Goal: Check status: Check status

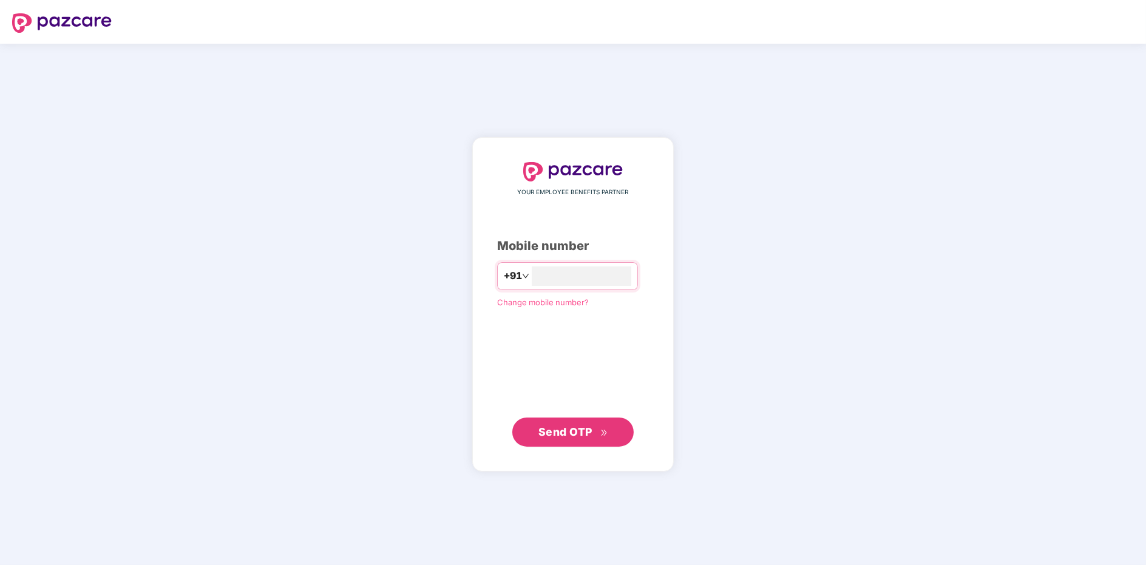
type input "**********"
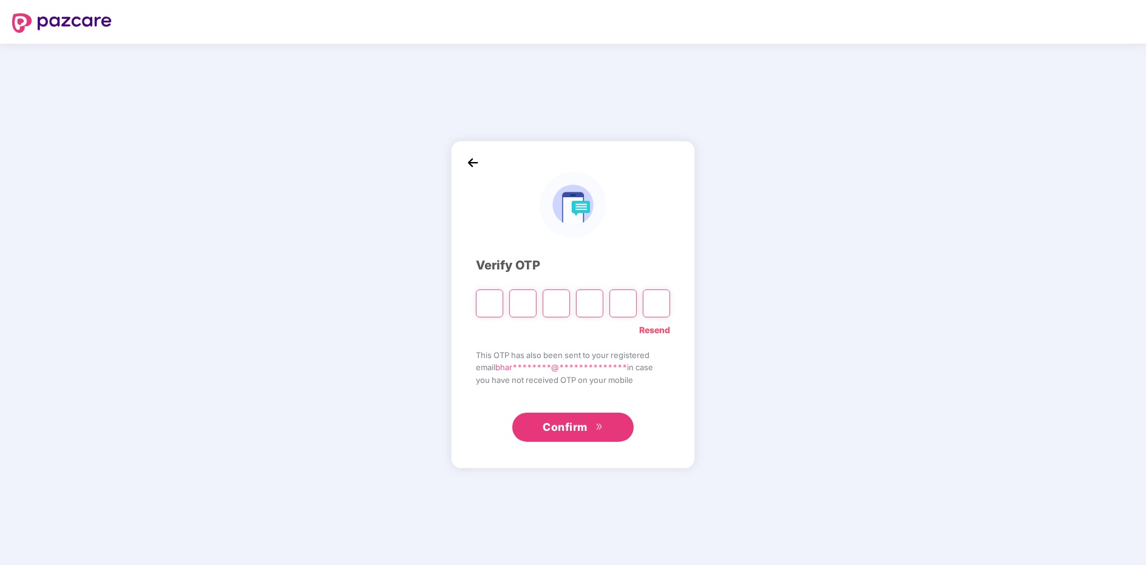
type input "*"
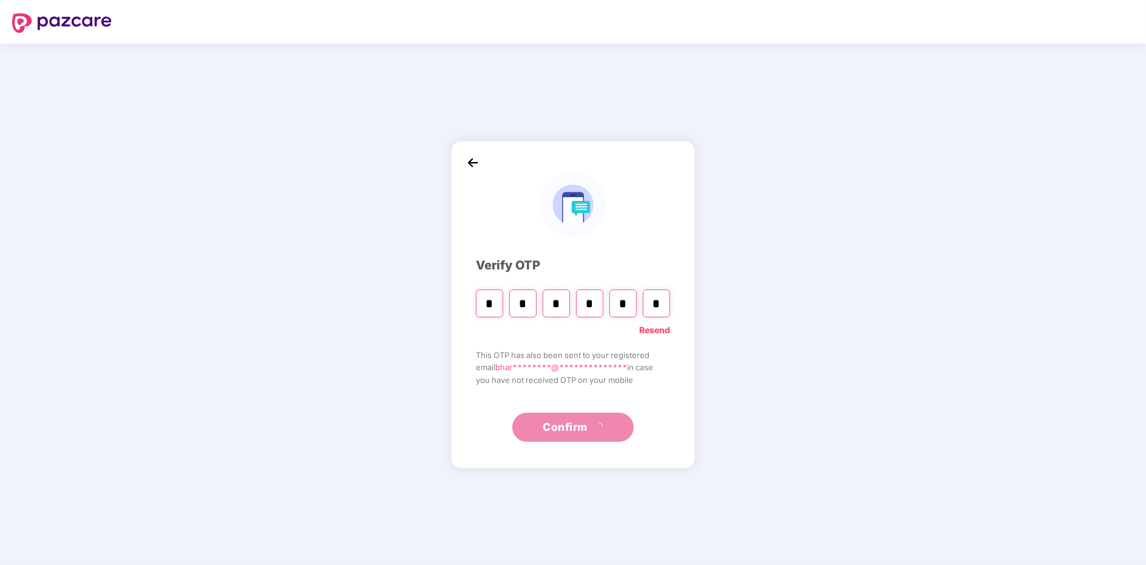
type input "*"
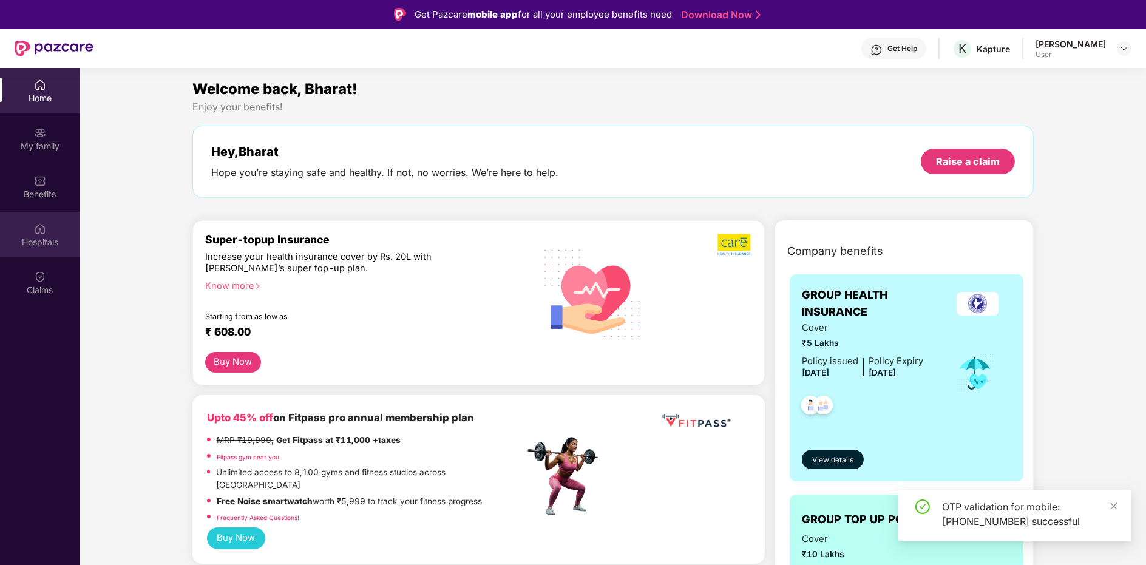
click at [30, 218] on div "Hospitals" at bounding box center [40, 235] width 80 height 46
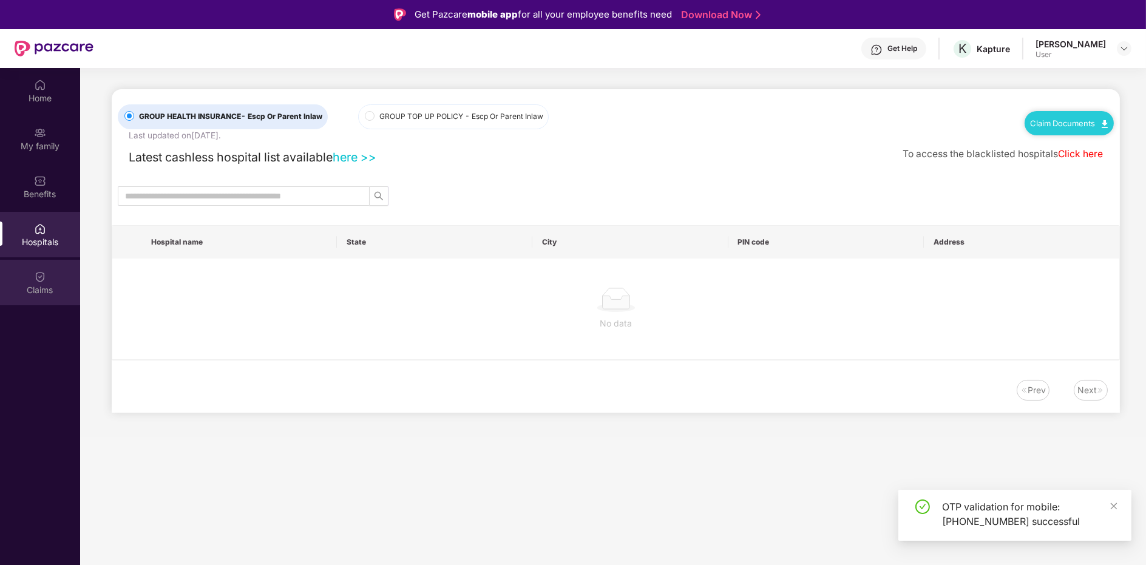
click at [49, 286] on div "Claims" at bounding box center [40, 290] width 80 height 12
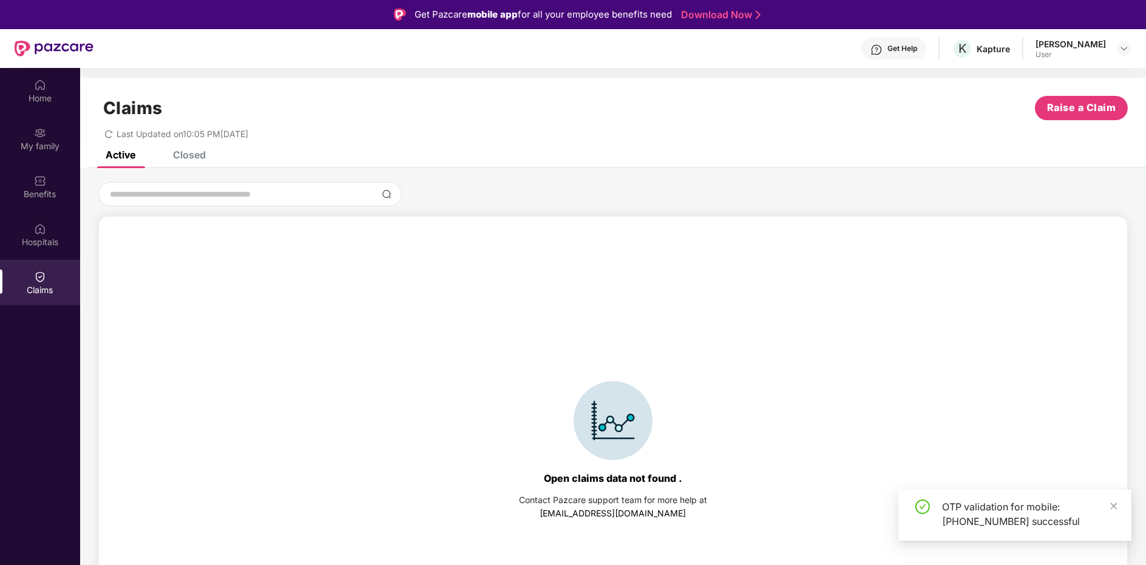
click at [185, 144] on div "Claims Raise a Claim Last Updated on 10:05 PM[DATE]" at bounding box center [613, 114] width 1066 height 73
click at [182, 165] on div "Closed" at bounding box center [180, 154] width 51 height 27
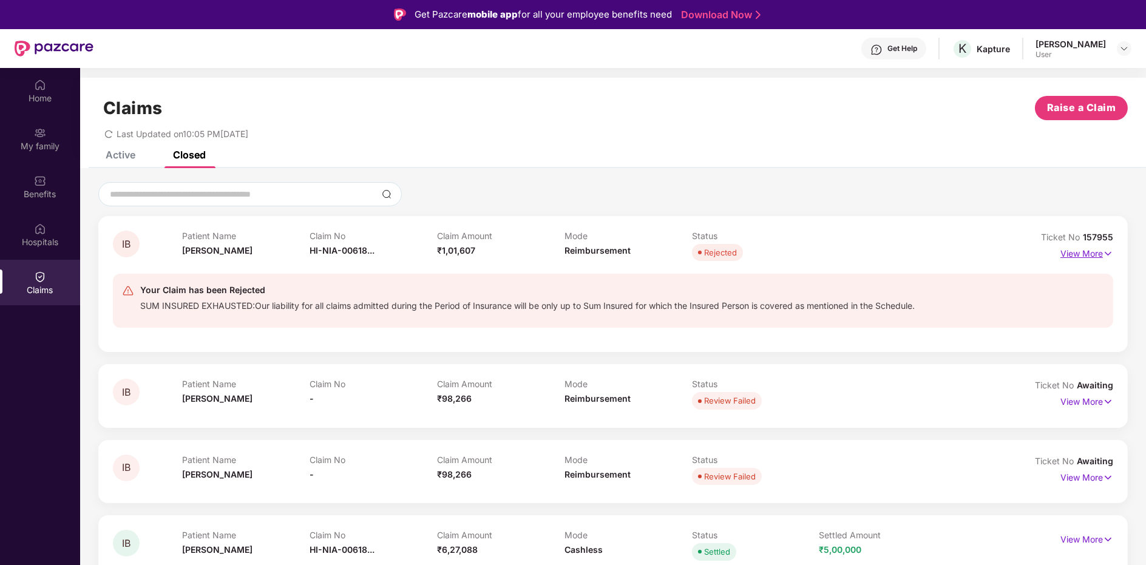
click at [1092, 254] on p "View More" at bounding box center [1086, 252] width 53 height 16
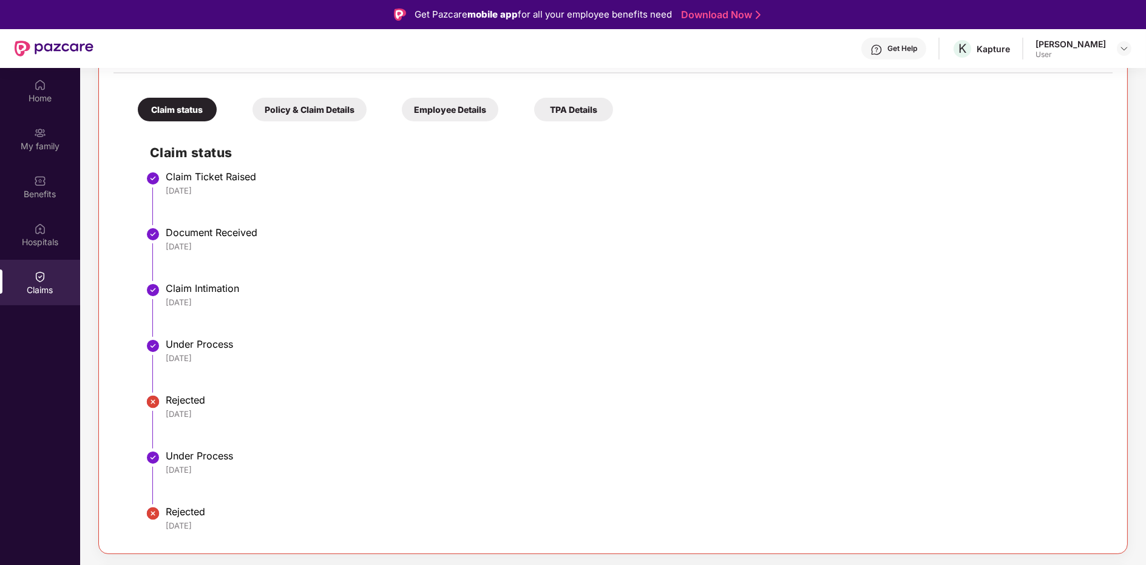
scroll to position [336, 0]
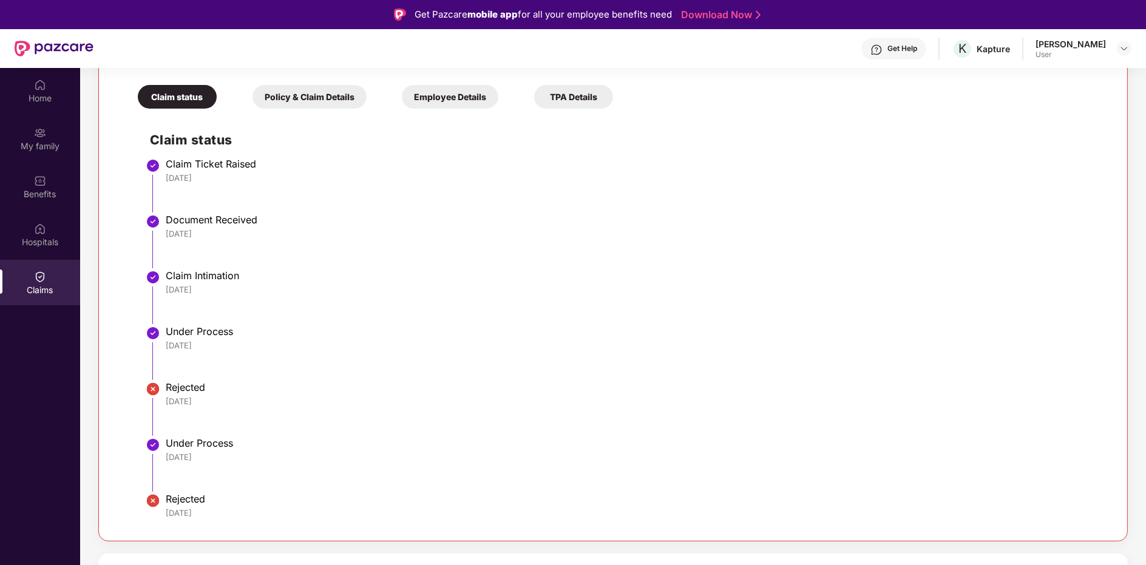
click at [152, 407] on li "Rejected [DATE]" at bounding box center [625, 413] width 950 height 56
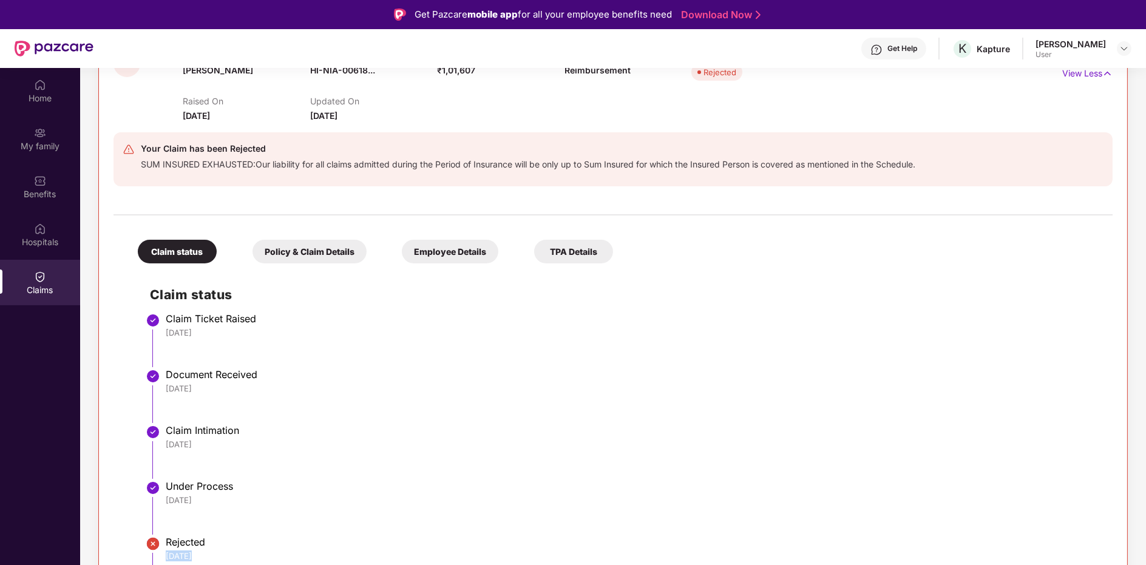
scroll to position [170, 0]
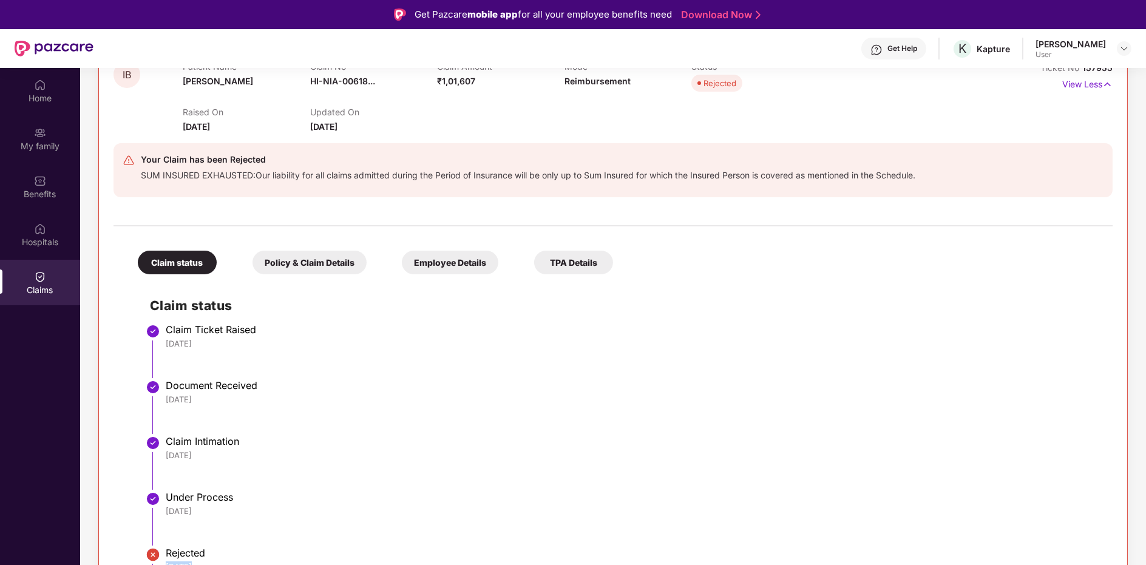
click at [279, 252] on div "Policy & Claim Details" at bounding box center [309, 263] width 114 height 24
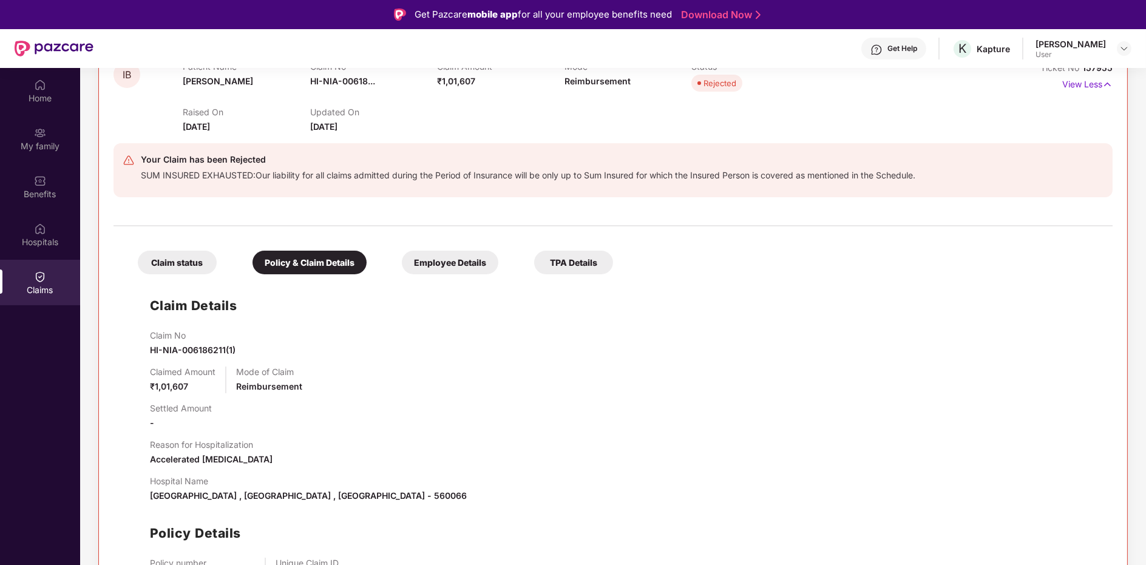
click at [402, 280] on div "Claim Details Claim No HI-NIA-006186211(1) Claimed Amount ₹1,01,607 Mode of Cla…" at bounding box center [613, 455] width 975 height 350
click at [414, 265] on div "Employee Details" at bounding box center [450, 263] width 96 height 24
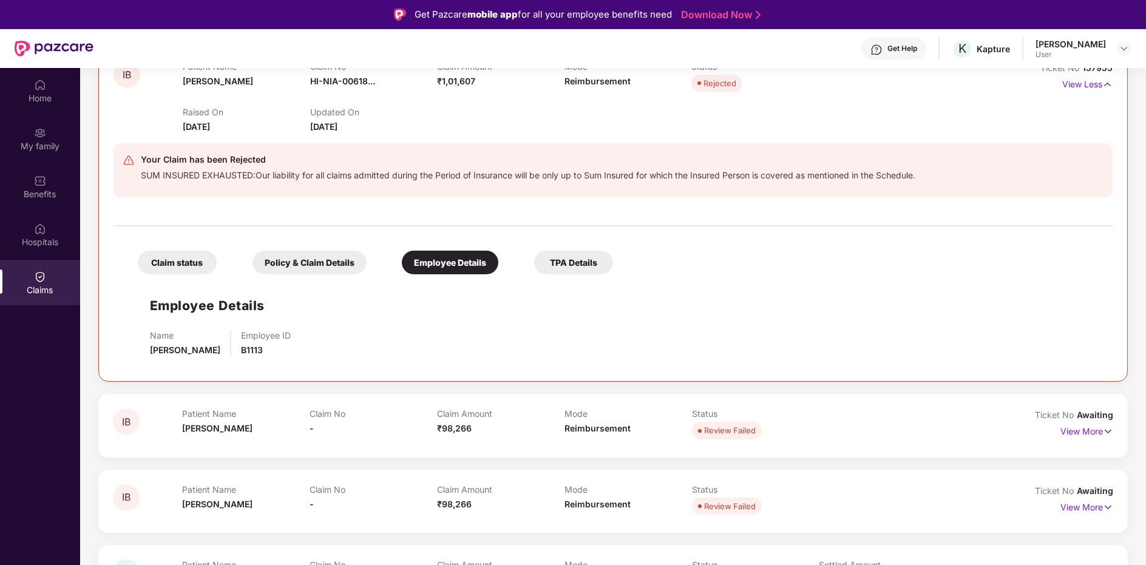
click at [567, 262] on div "TPA Details" at bounding box center [573, 263] width 79 height 24
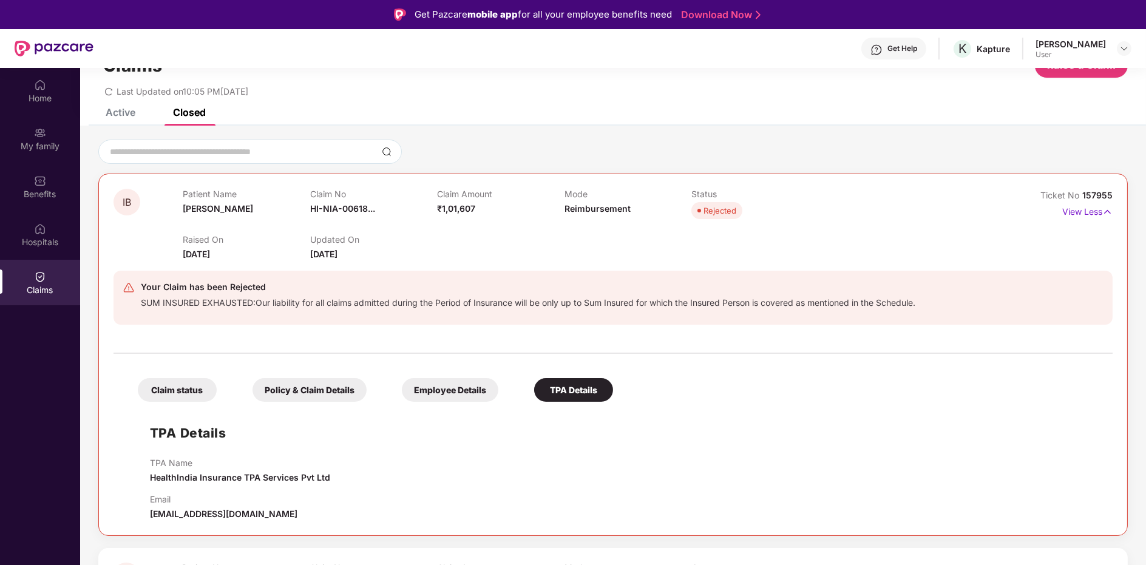
scroll to position [0, 0]
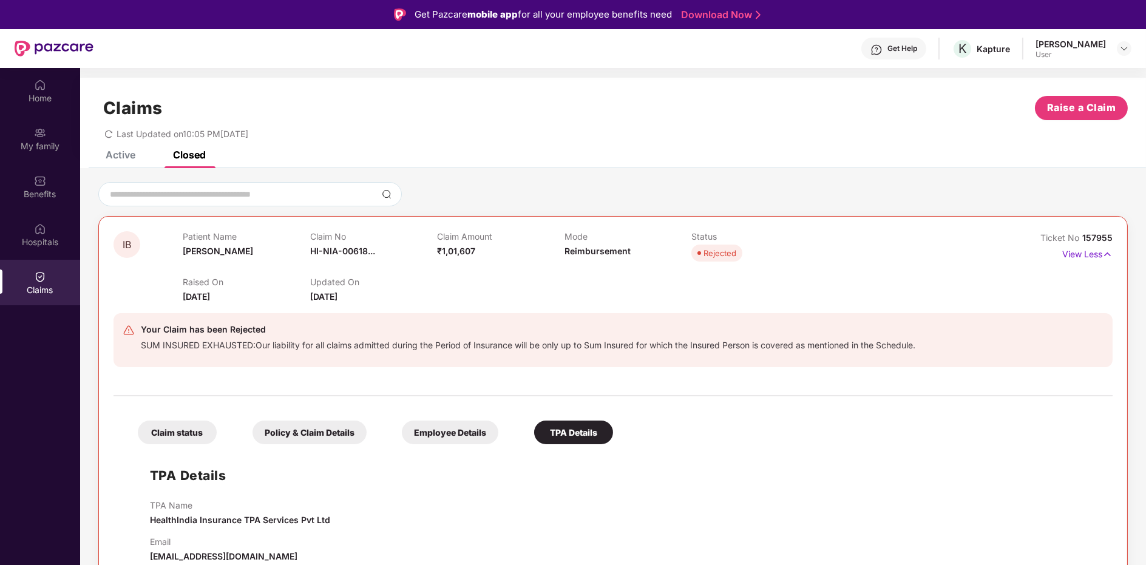
click at [1092, 274] on div "Ticket No 157955 View Less" at bounding box center [1049, 267] width 125 height 72
click at [1076, 255] on p "View Less" at bounding box center [1087, 253] width 50 height 16
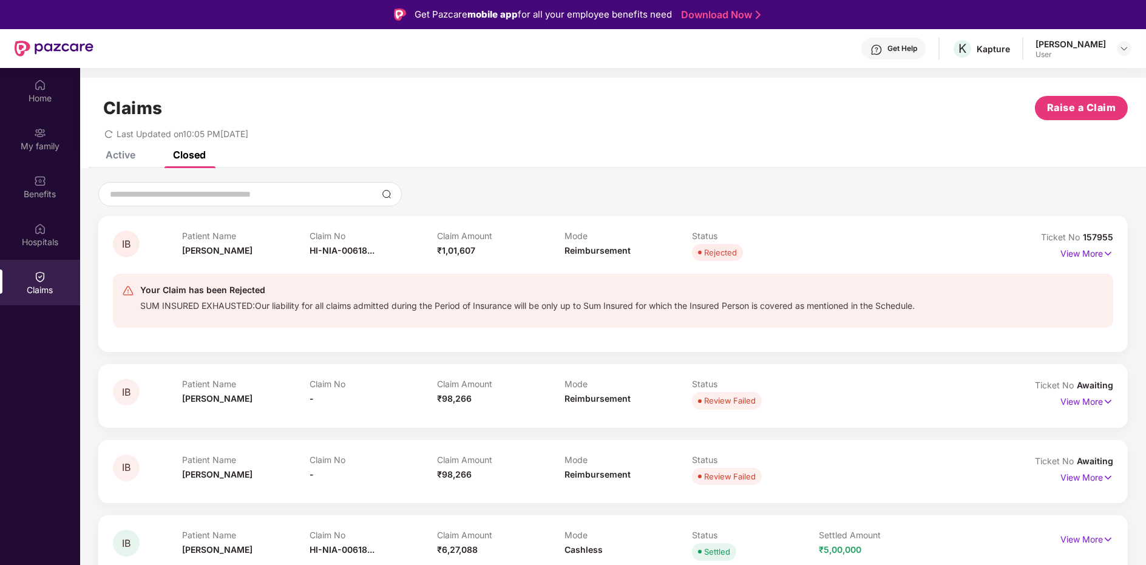
click at [118, 157] on div "Active" at bounding box center [121, 155] width 30 height 12
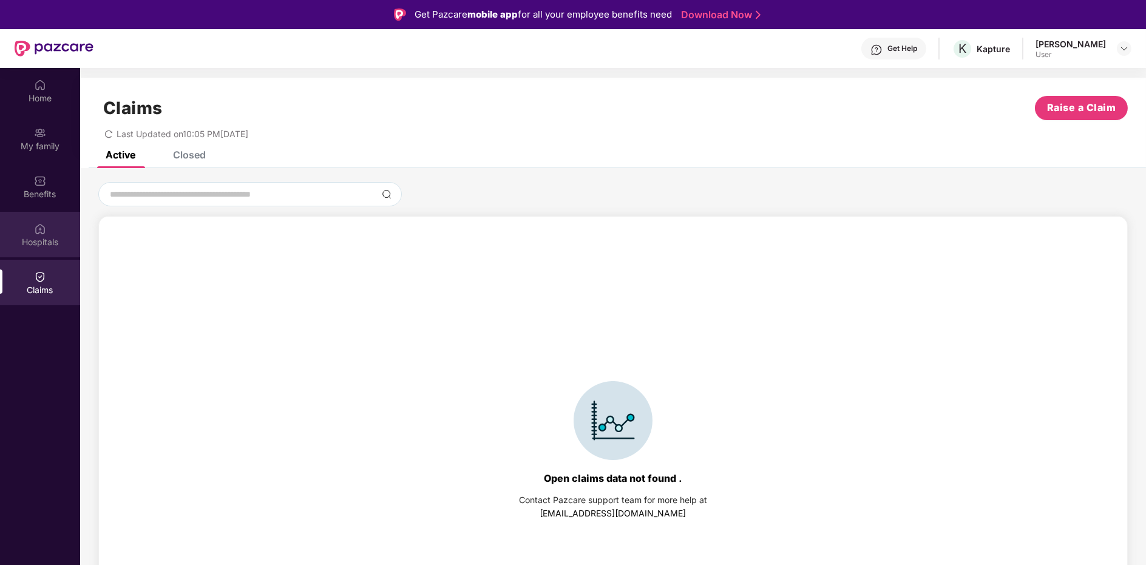
click at [16, 221] on div "Hospitals" at bounding box center [40, 235] width 80 height 46
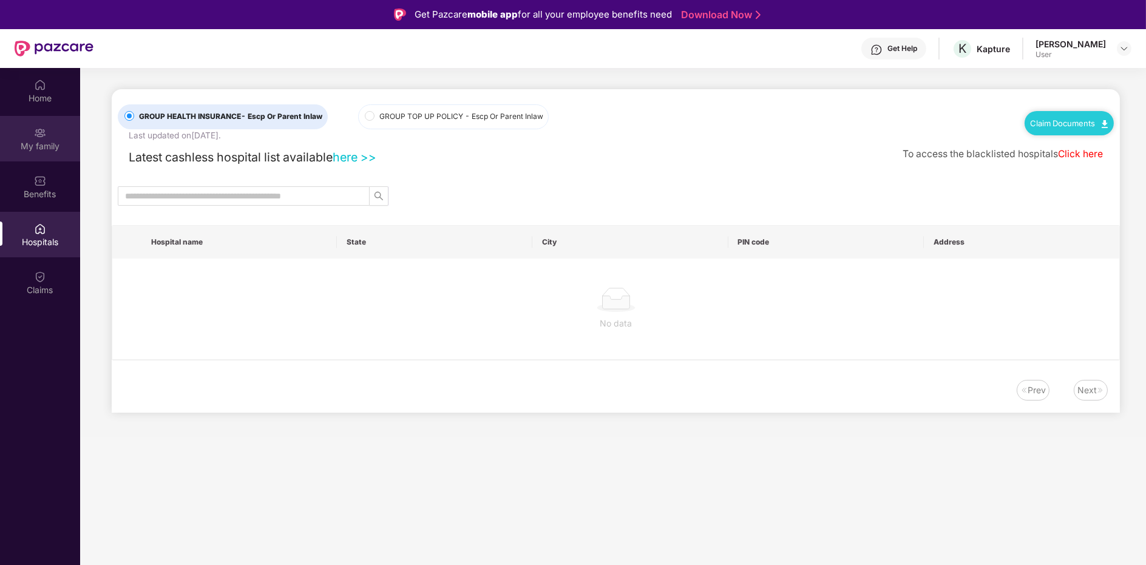
click at [53, 159] on div "My family" at bounding box center [40, 139] width 80 height 46
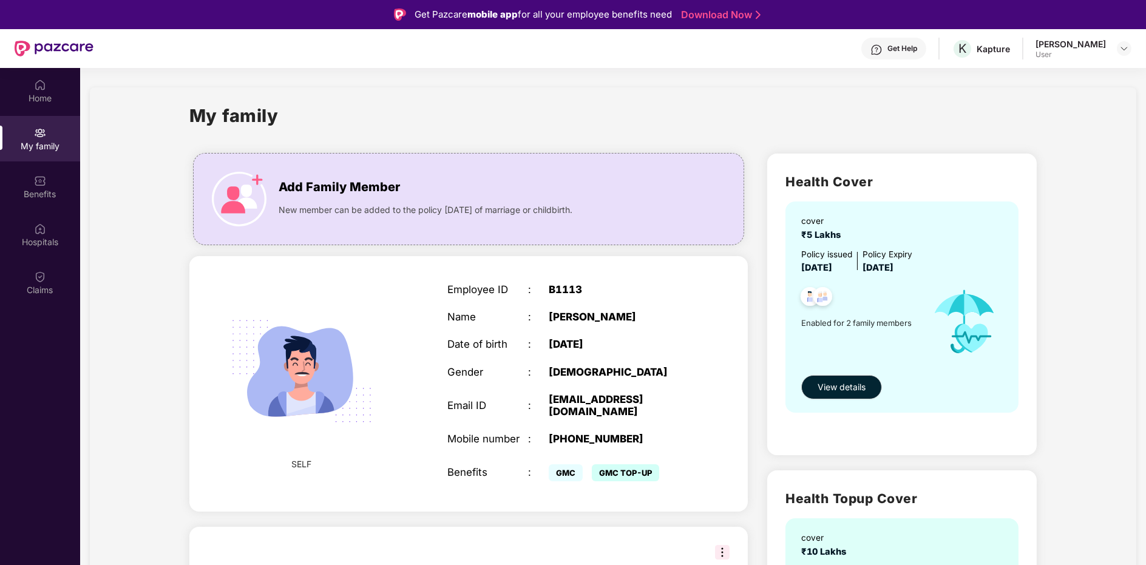
click at [29, 130] on div "My family" at bounding box center [40, 139] width 80 height 46
click at [66, 91] on div "Home" at bounding box center [40, 91] width 80 height 46
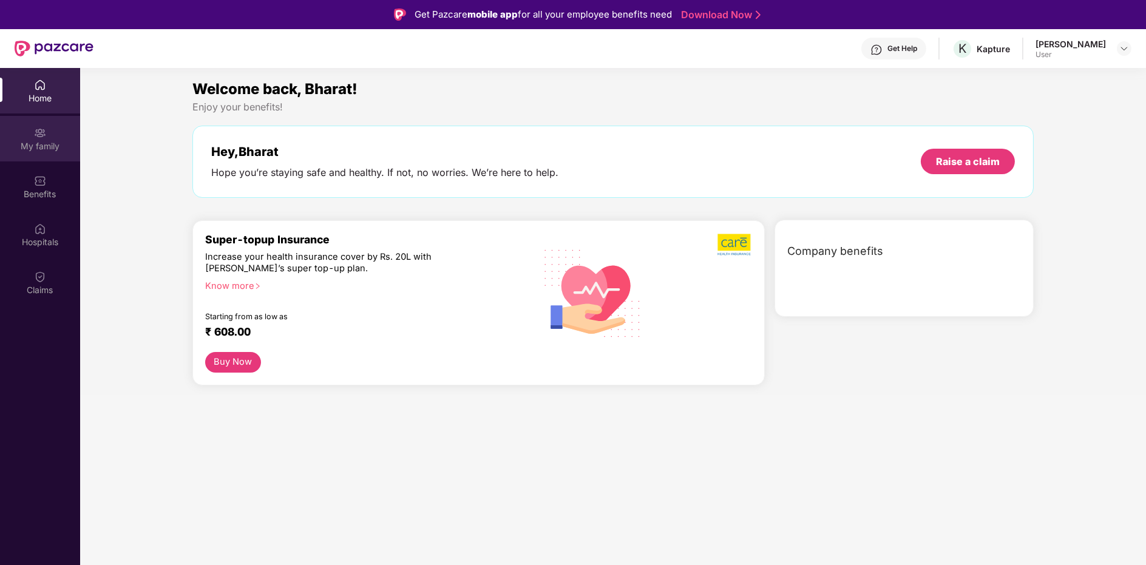
click at [54, 157] on div "My family" at bounding box center [40, 139] width 80 height 46
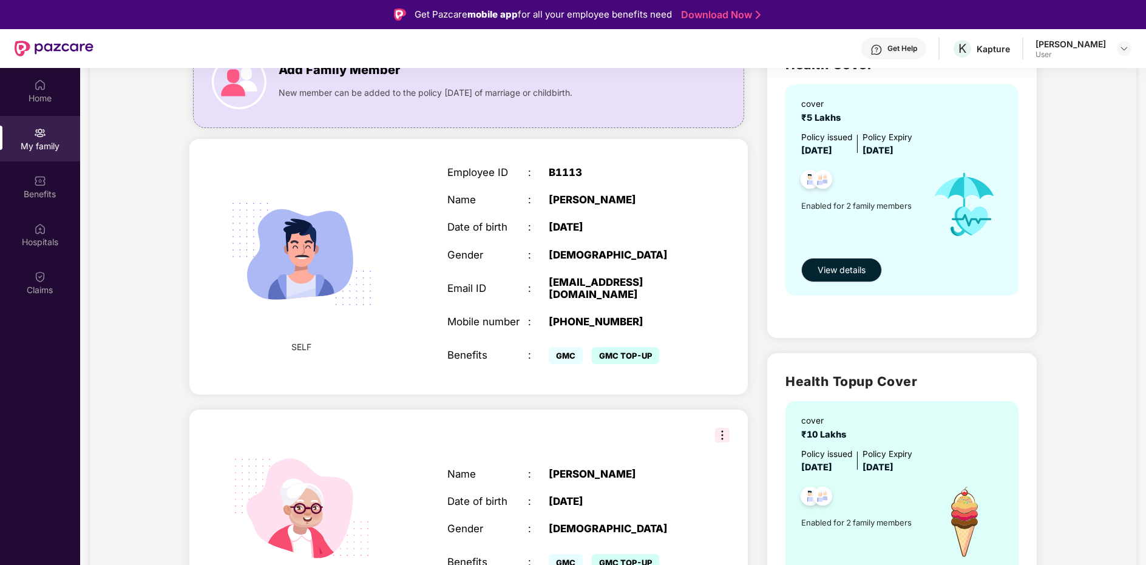
scroll to position [188, 0]
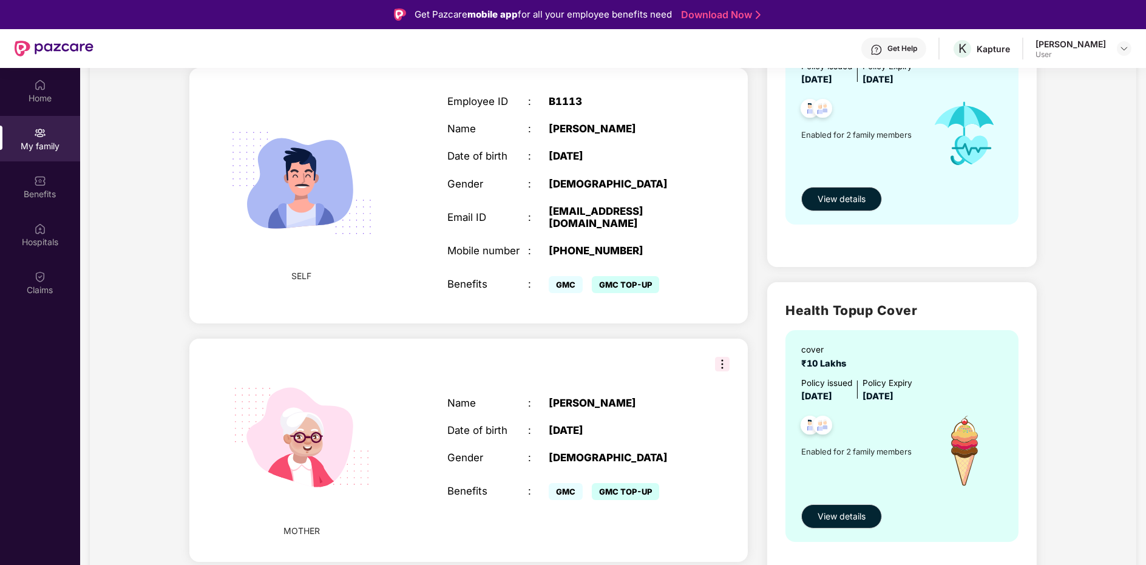
click at [633, 493] on span "GMC TOP-UP" at bounding box center [625, 491] width 67 height 17
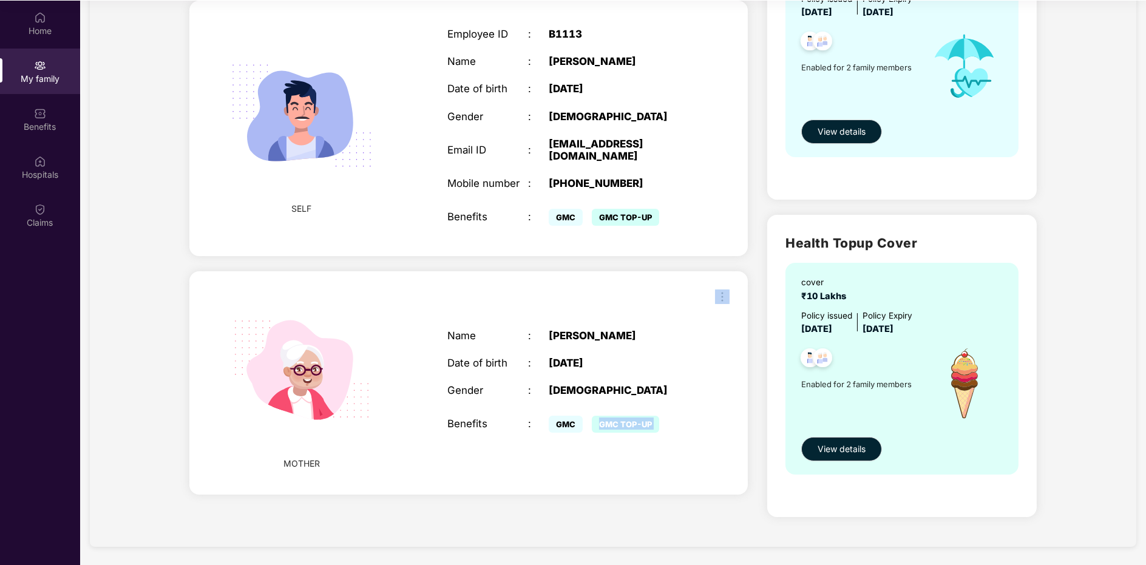
click at [718, 292] on img at bounding box center [722, 296] width 15 height 15
click at [705, 361] on div "MOTHER Name : [PERSON_NAME] Date of birth : [DEMOGRAPHIC_DATA] Gender : [DEMOGR…" at bounding box center [468, 382] width 558 height 223
click at [621, 425] on span "GMC TOP-UP" at bounding box center [625, 424] width 67 height 17
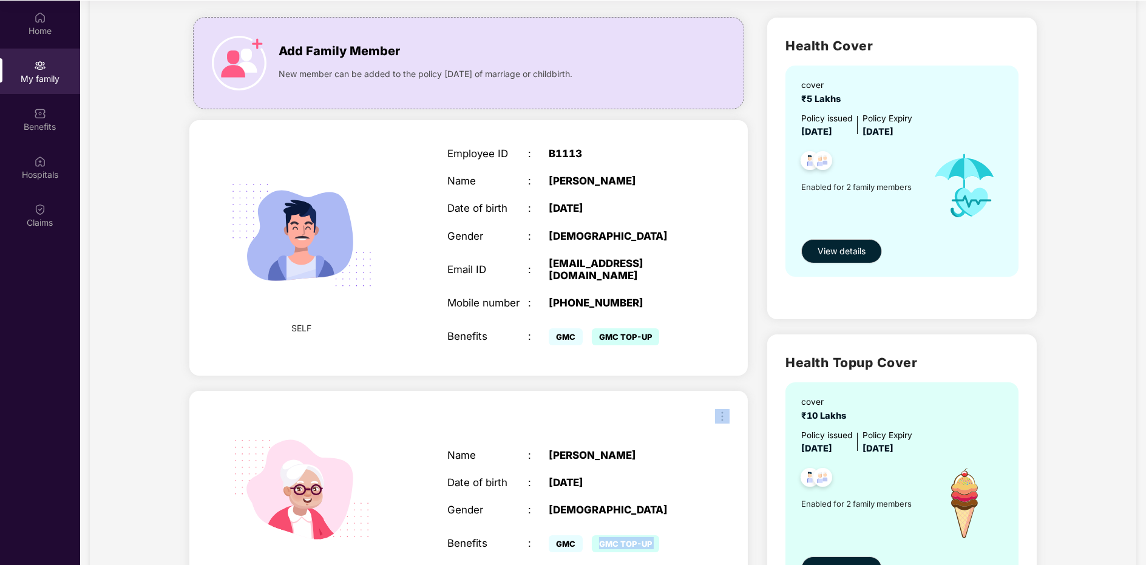
scroll to position [188, 0]
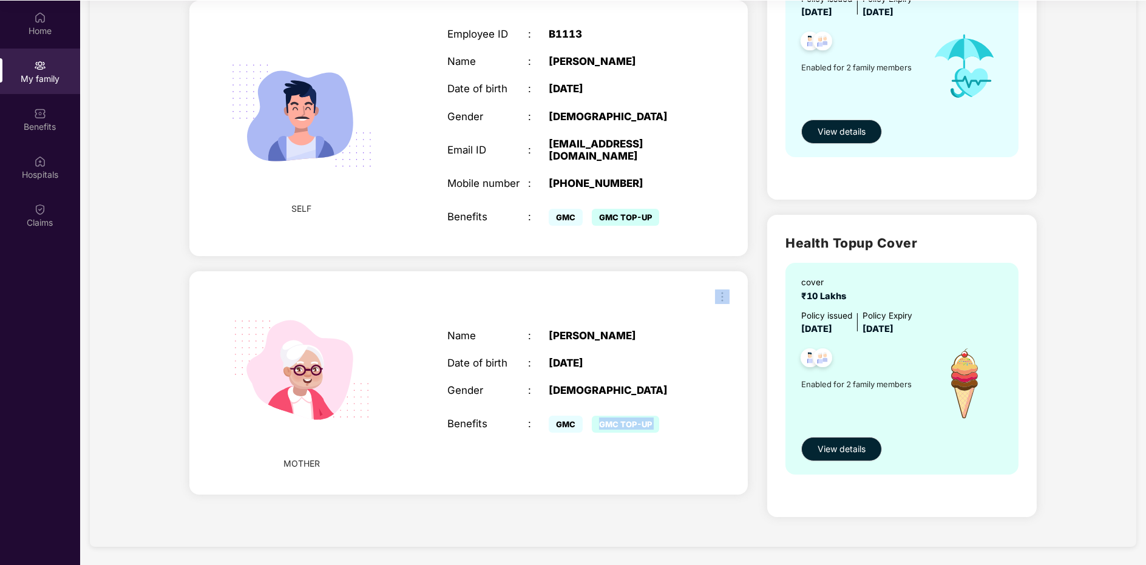
click at [600, 405] on div "Name : [PERSON_NAME] Date of birth : [DEMOGRAPHIC_DATA] Gender : [DEMOGRAPHIC_D…" at bounding box center [568, 382] width 267 height 137
click at [52, 205] on div "Claims" at bounding box center [40, 215] width 80 height 46
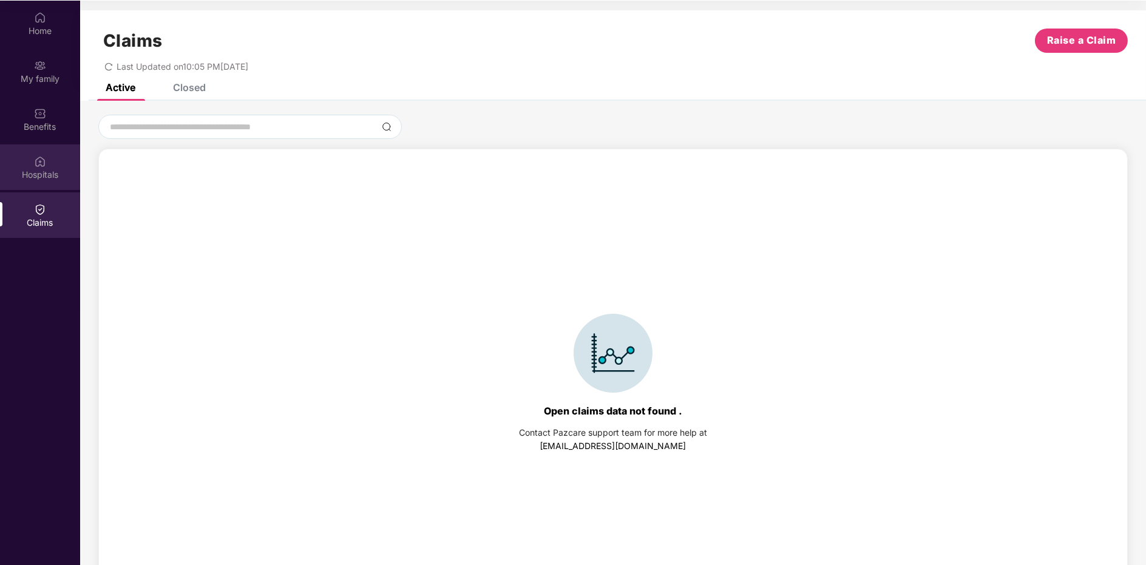
click at [39, 171] on div "Hospitals" at bounding box center [40, 175] width 80 height 12
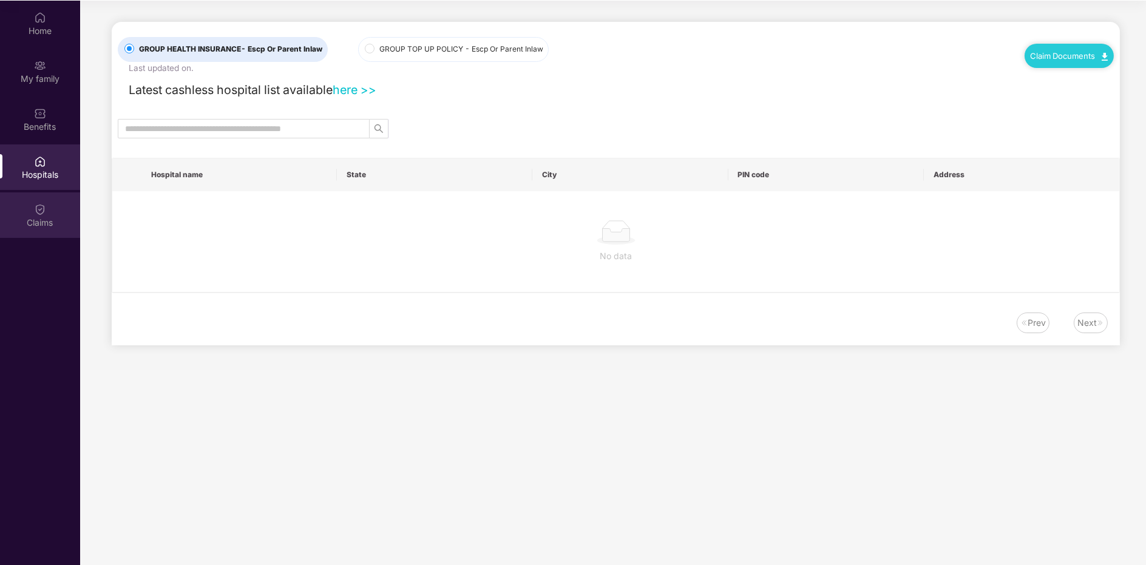
click at [22, 213] on div "Claims" at bounding box center [40, 215] width 80 height 46
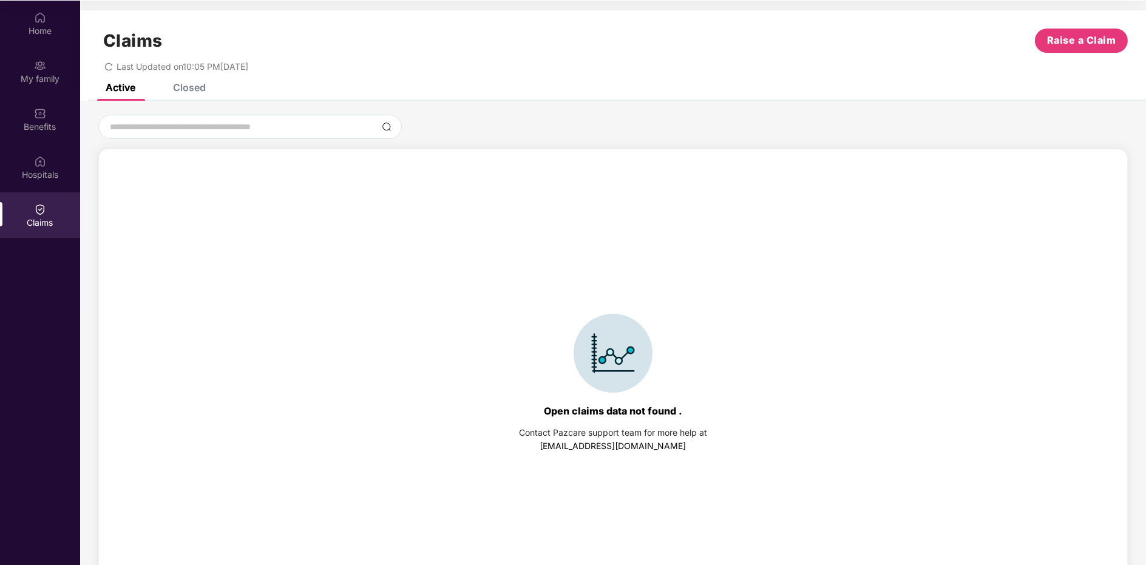
click at [195, 92] on div "Closed" at bounding box center [189, 87] width 33 height 12
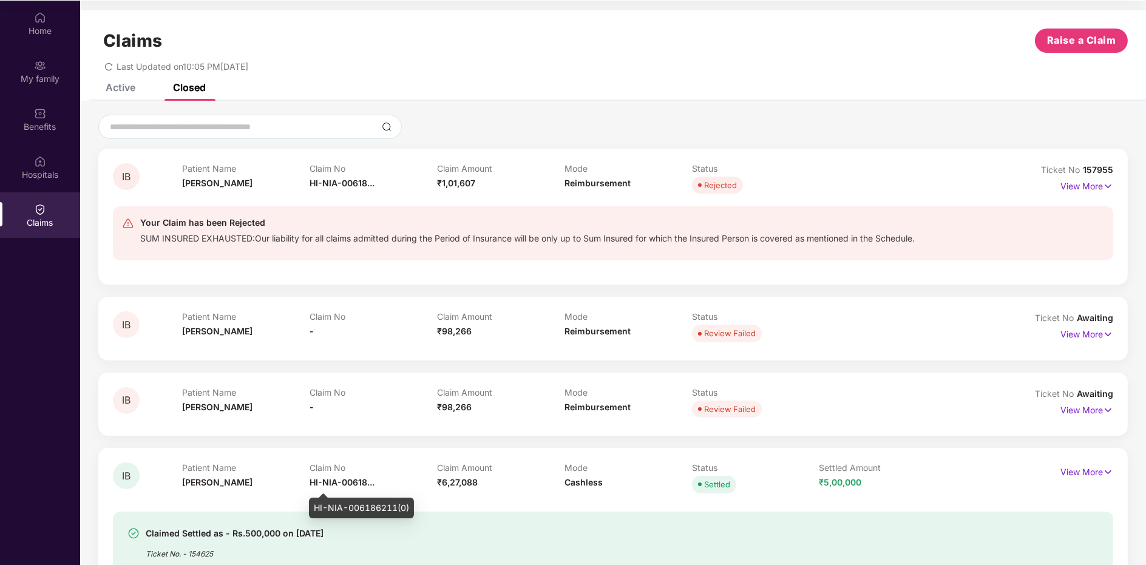
click at [332, 481] on span "HI-NIA-00618..." at bounding box center [341, 482] width 65 height 10
click at [46, 33] on div "Home" at bounding box center [40, 31] width 80 height 12
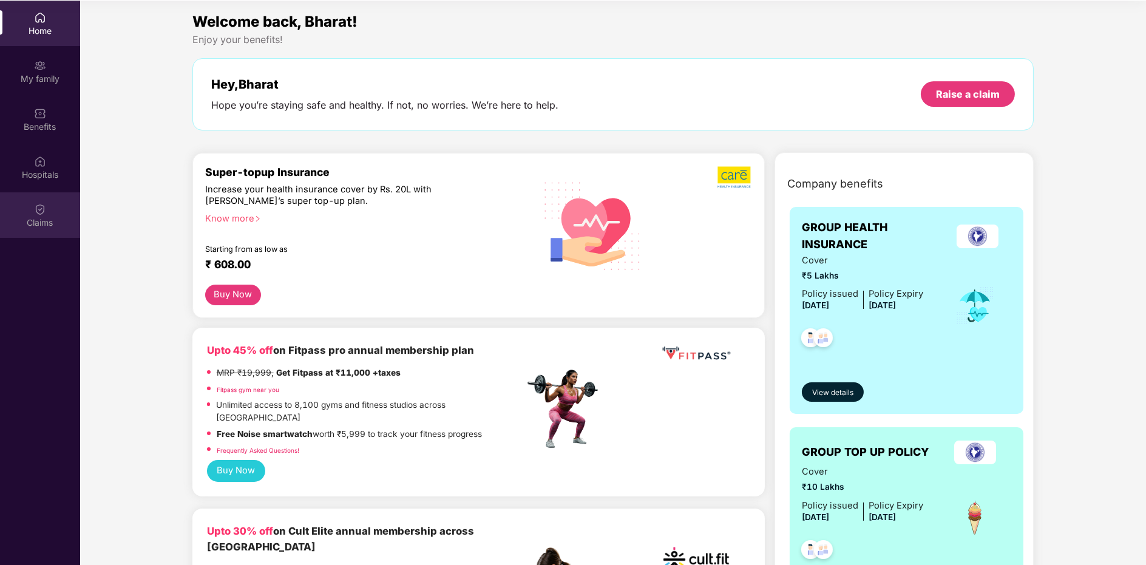
click at [12, 211] on div "Claims" at bounding box center [40, 215] width 80 height 46
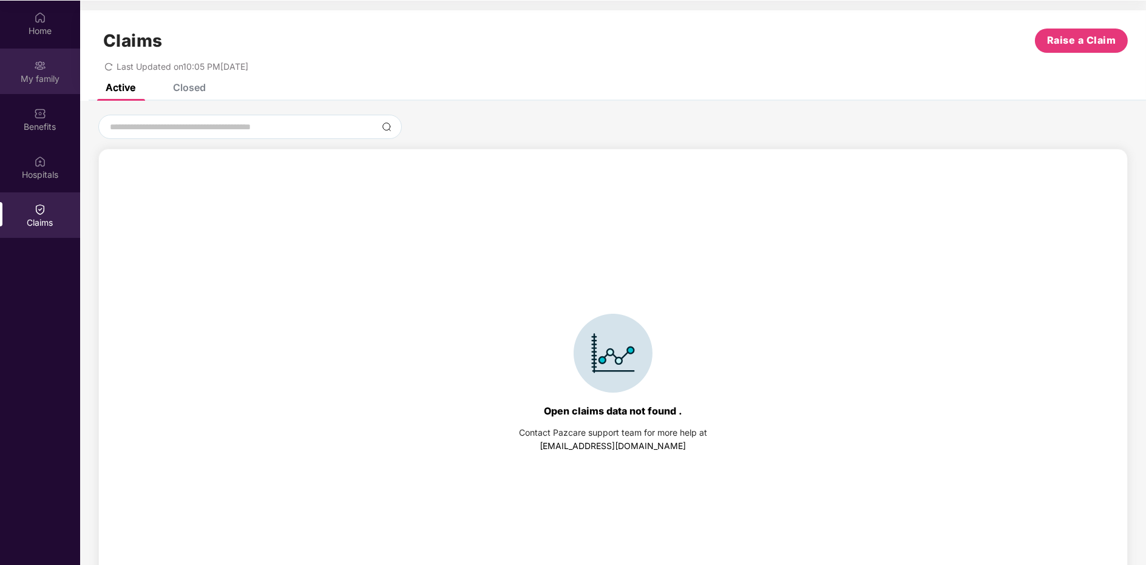
click at [27, 68] on div "My family" at bounding box center [40, 72] width 80 height 46
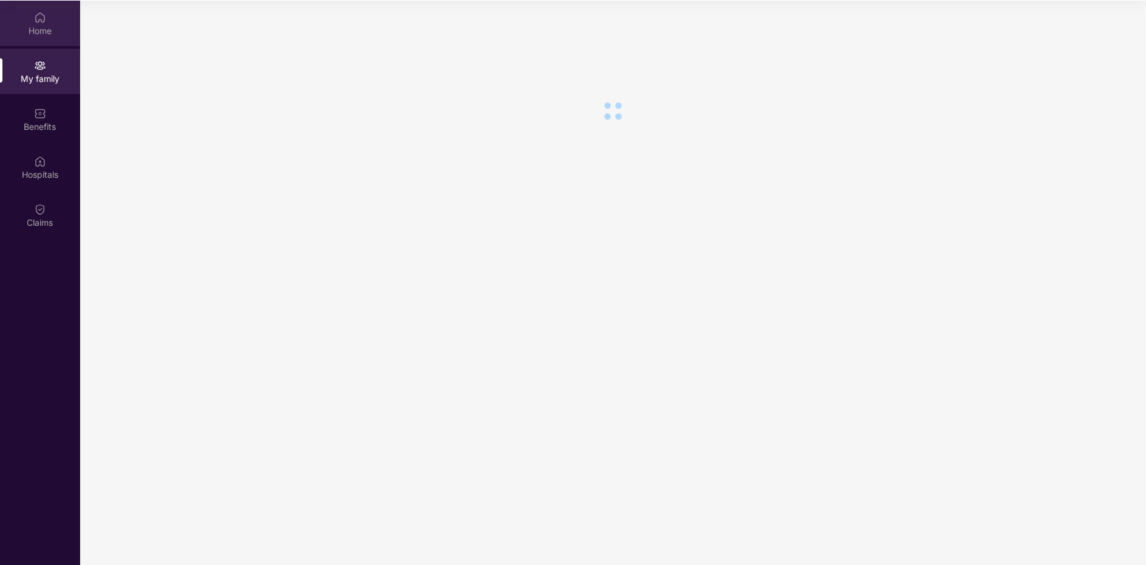
click at [30, 30] on div "Home" at bounding box center [40, 31] width 80 height 12
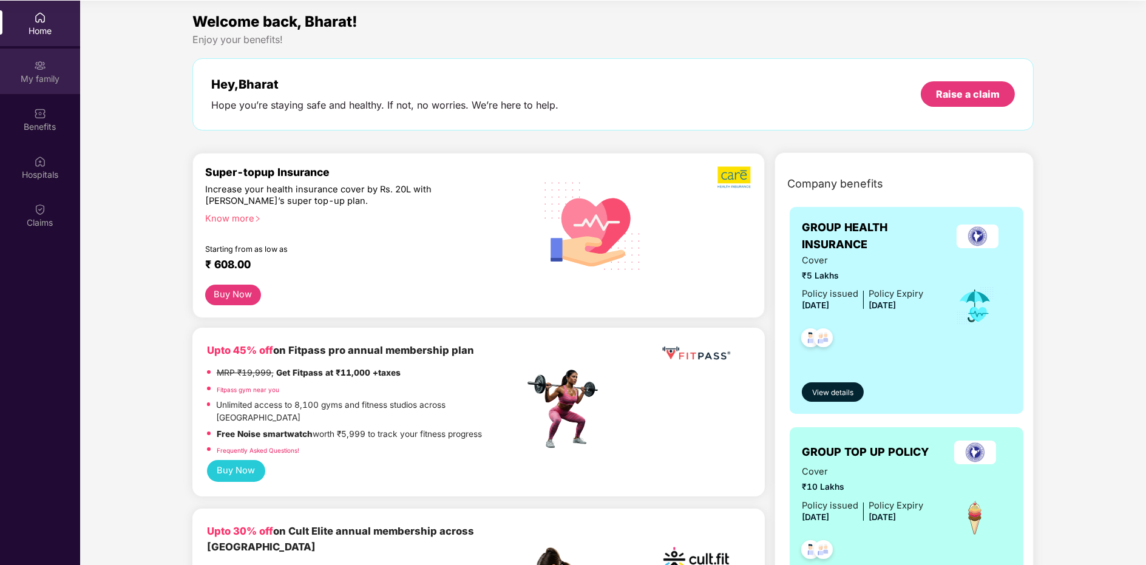
click at [56, 87] on div "My family" at bounding box center [40, 72] width 80 height 46
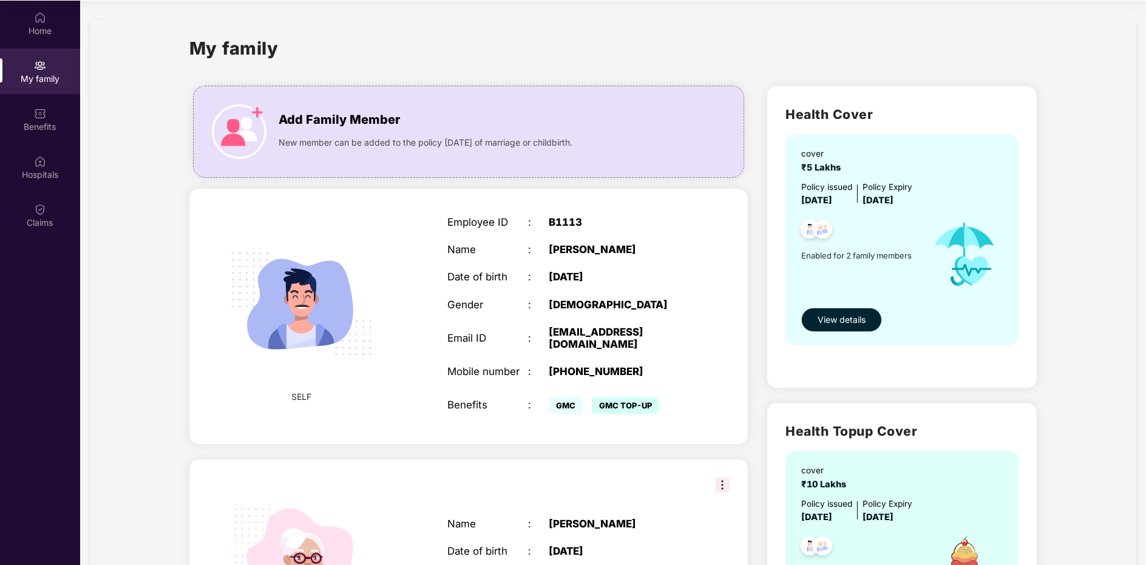
click at [615, 402] on span "GMC TOP-UP" at bounding box center [625, 405] width 67 height 17
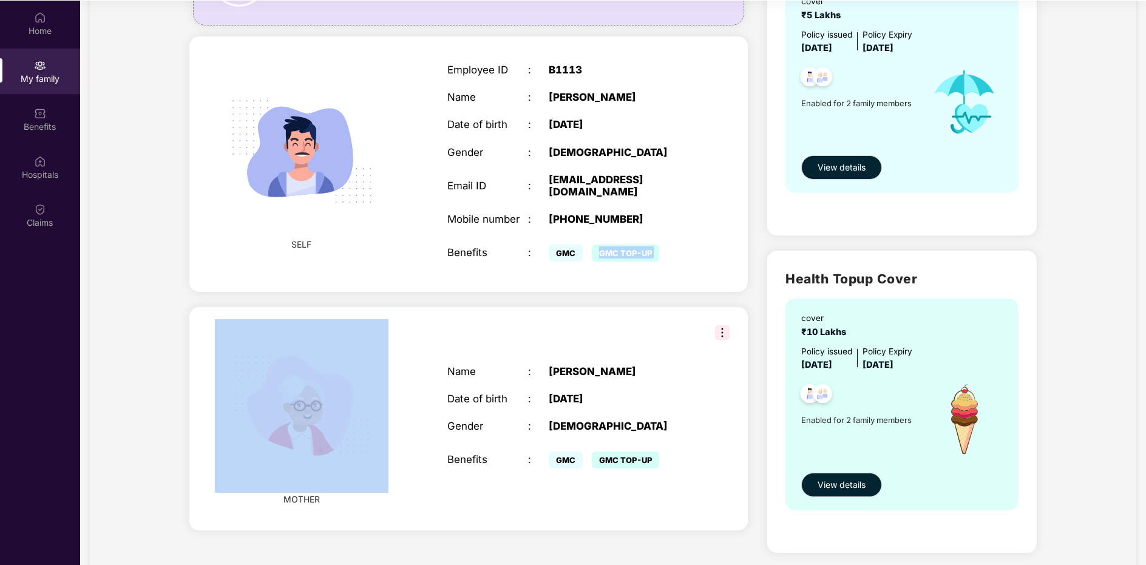
scroll to position [167, 0]
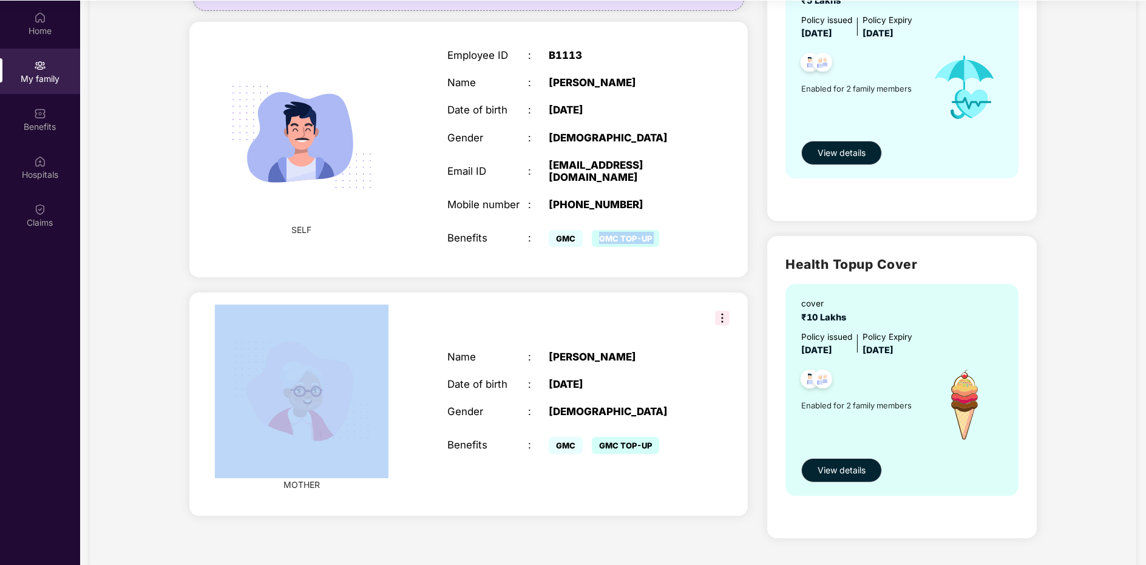
click at [615, 442] on span "GMC TOP-UP" at bounding box center [625, 445] width 67 height 17
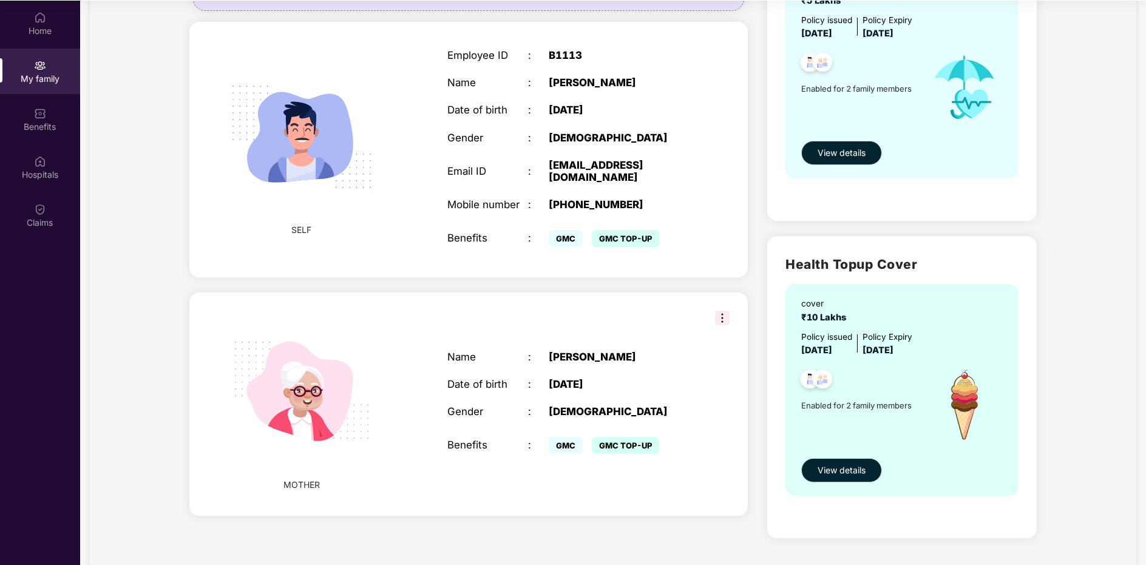
click at [615, 442] on span "GMC TOP-UP" at bounding box center [625, 445] width 67 height 17
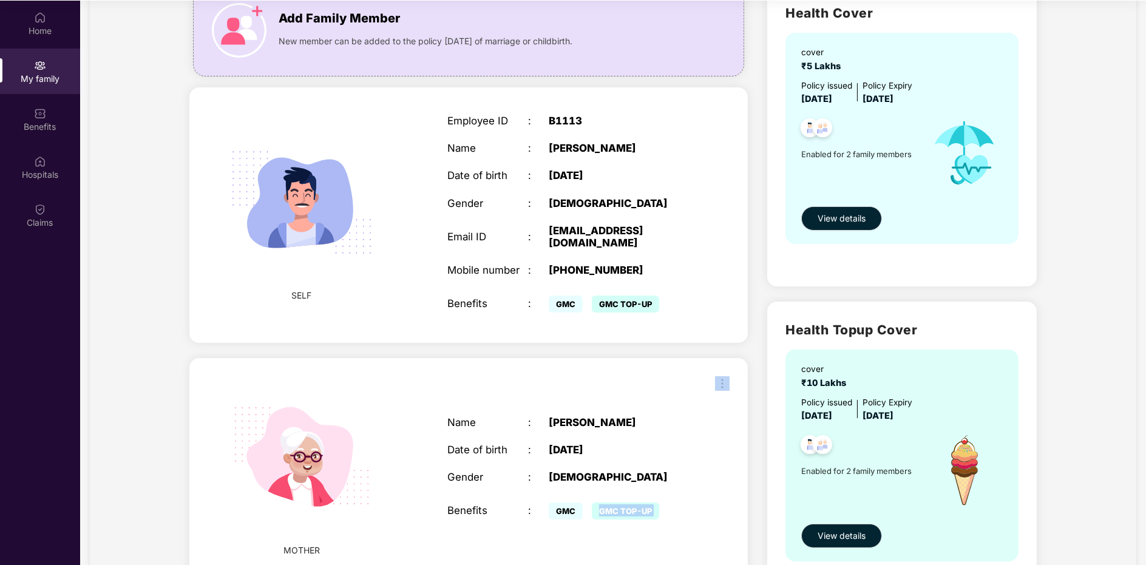
scroll to position [0, 0]
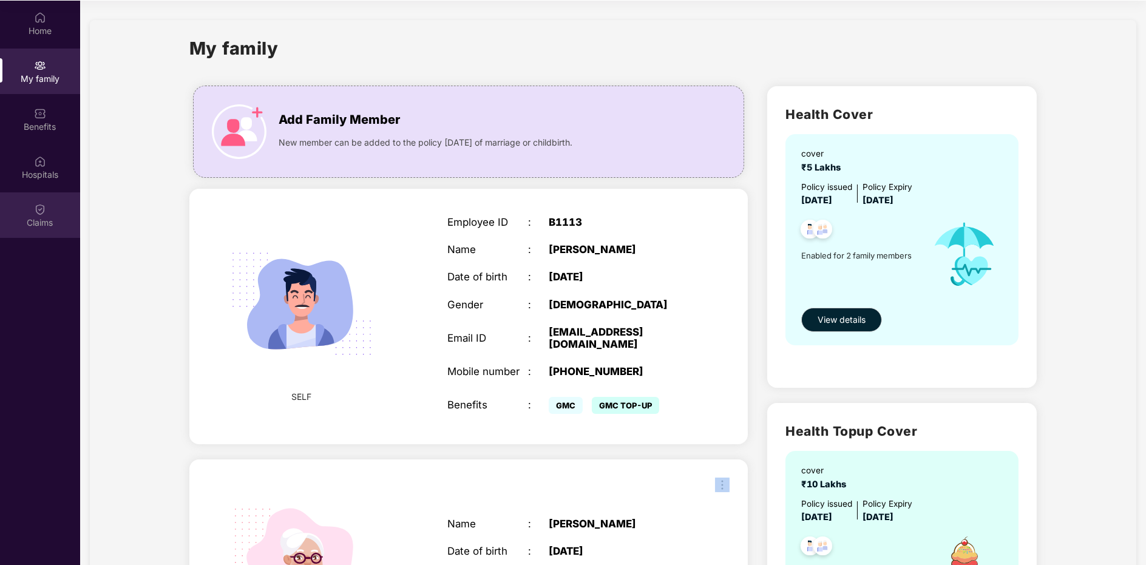
click at [24, 204] on div "Claims" at bounding box center [40, 215] width 80 height 46
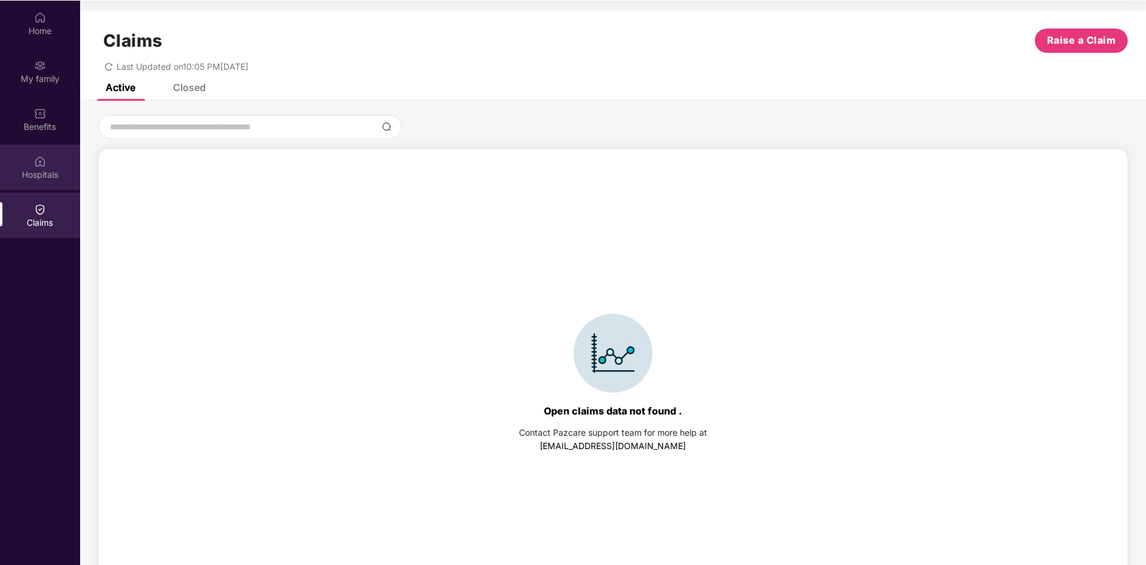
click at [64, 152] on div "Hospitals" at bounding box center [40, 167] width 80 height 46
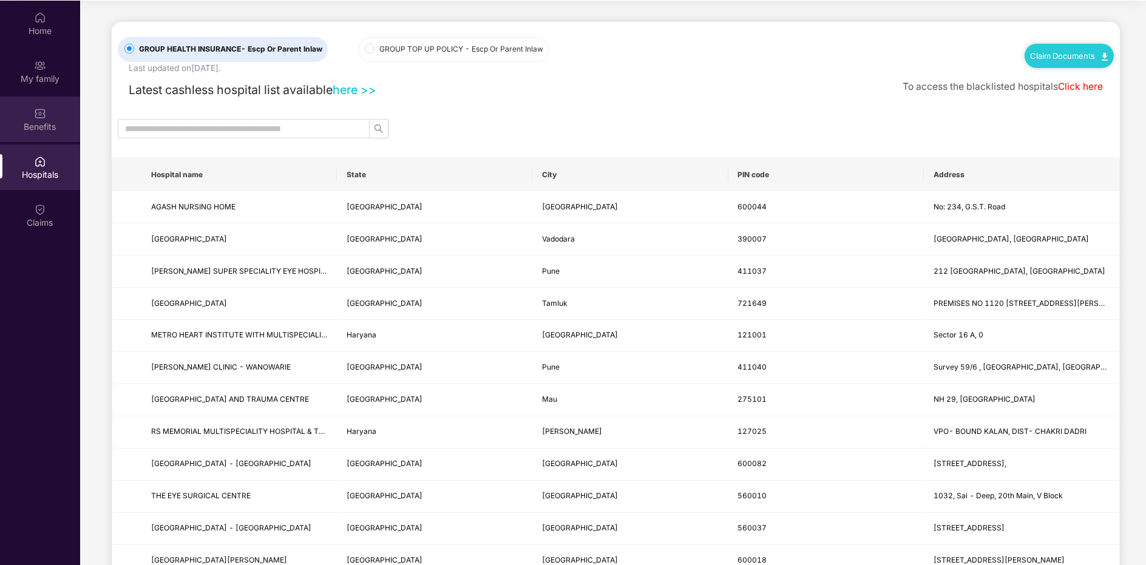
click at [50, 109] on div "Benefits" at bounding box center [40, 119] width 80 height 46
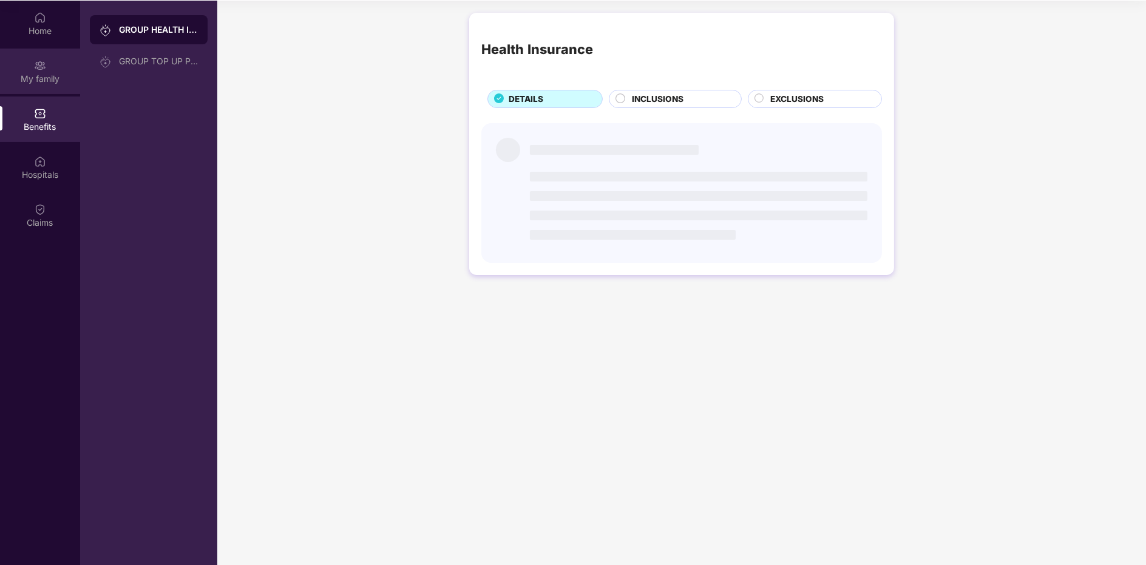
click at [50, 49] on div "My family" at bounding box center [40, 72] width 80 height 46
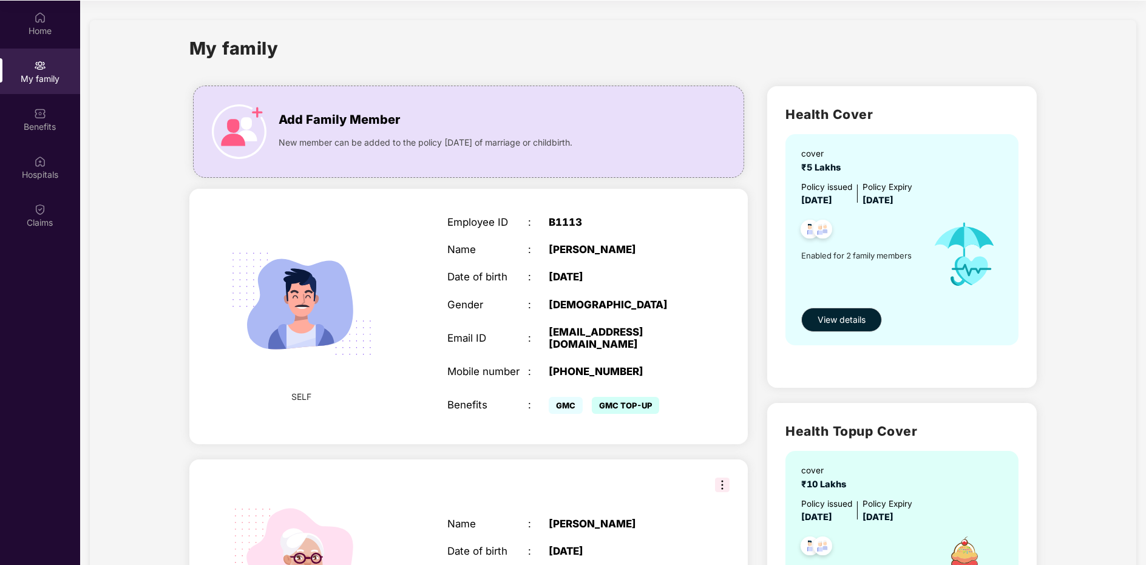
click at [55, 67] on div "My family" at bounding box center [40, 72] width 80 height 46
click at [44, 103] on div "Benefits" at bounding box center [40, 119] width 80 height 46
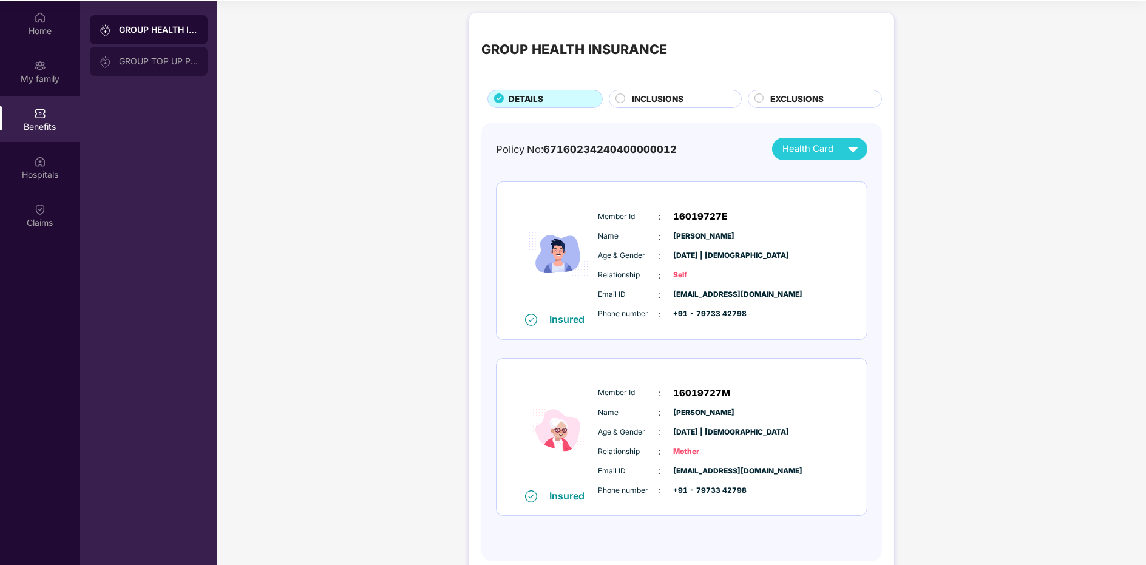
click at [175, 58] on div "GROUP TOP UP POLICY" at bounding box center [158, 61] width 79 height 10
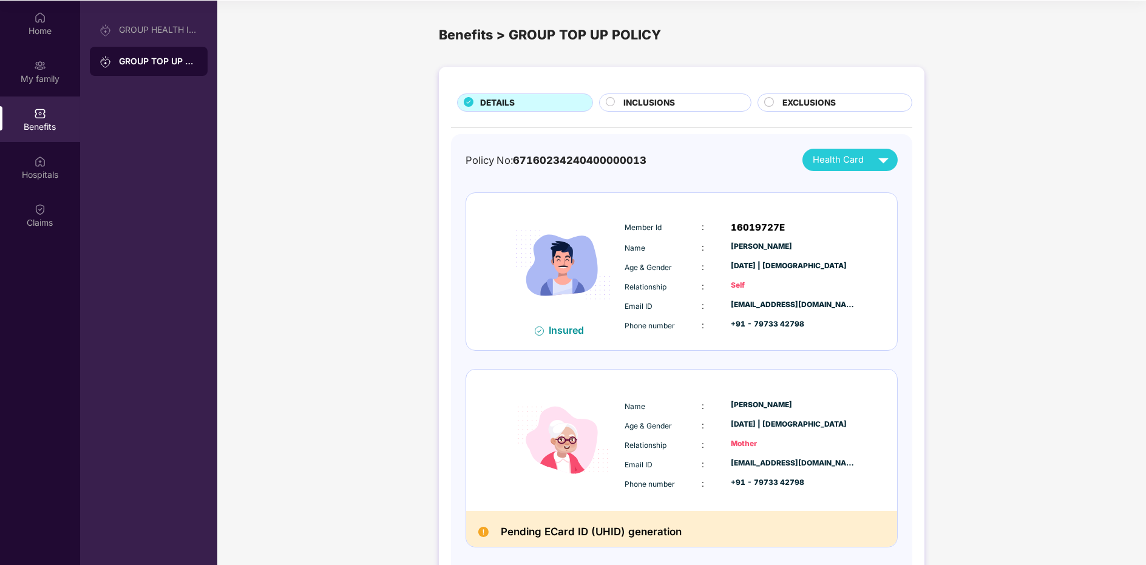
click at [569, 156] on span "67160234240400000013" at bounding box center [580, 160] width 134 height 12
copy span "67160234240400000013"
click at [745, 225] on div "16019727E" at bounding box center [793, 227] width 125 height 15
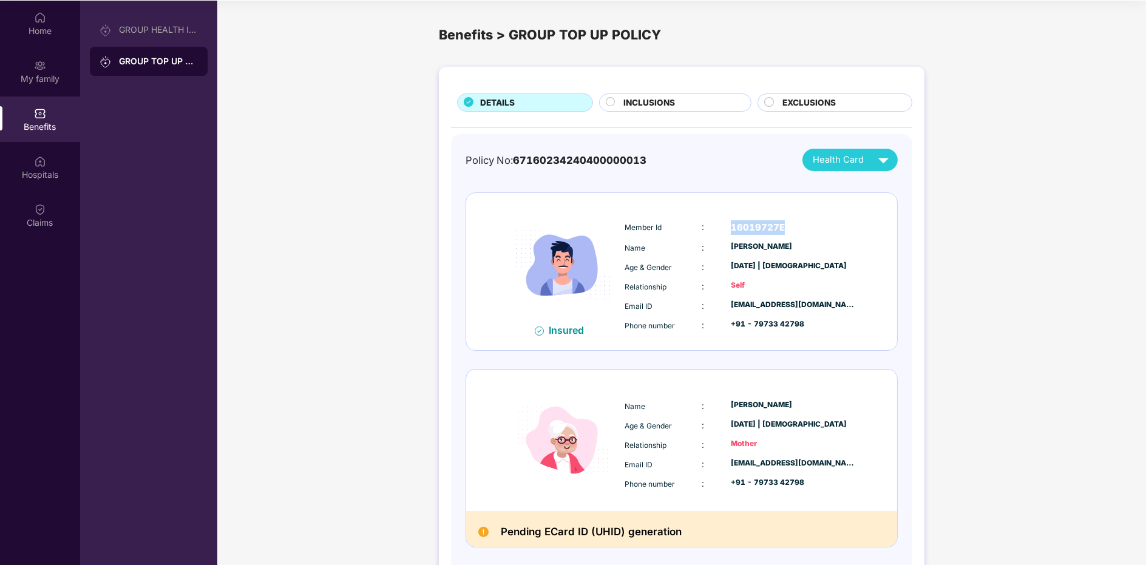
copy div "16019727E"
click at [753, 228] on div "16019727E" at bounding box center [793, 227] width 125 height 15
click at [743, 229] on div "16019727E" at bounding box center [793, 227] width 125 height 15
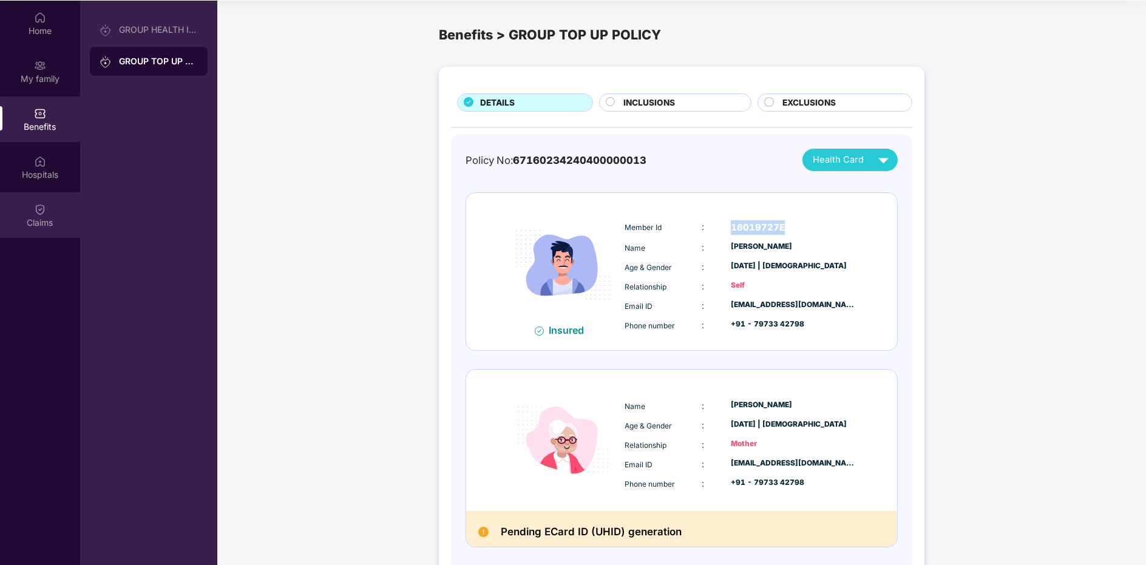
click at [38, 202] on div at bounding box center [40, 208] width 12 height 12
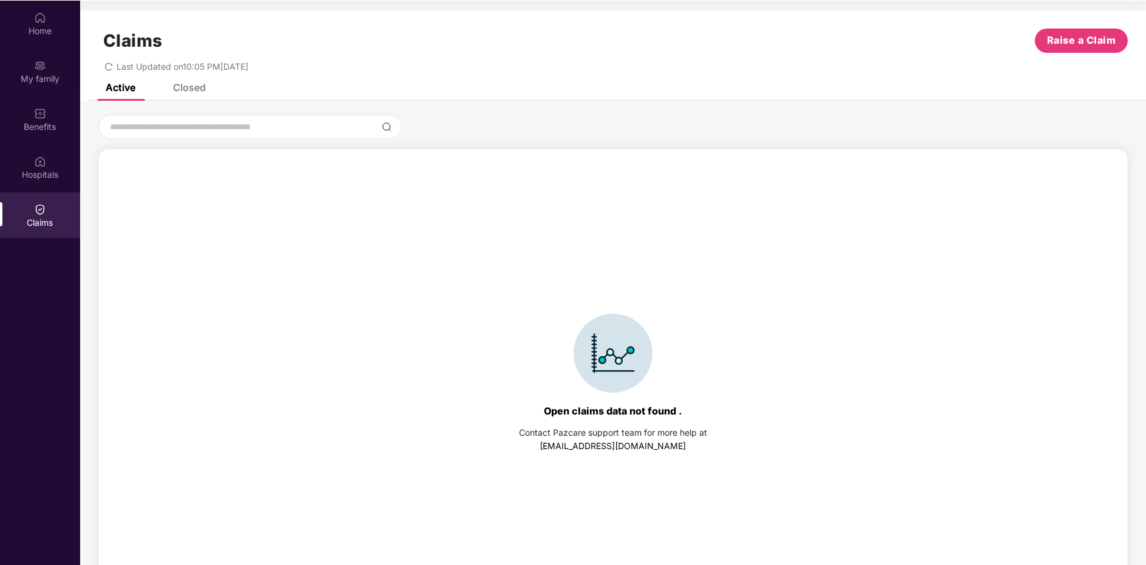
click at [189, 81] on div "Claims Raise a Claim Last Updated on 10:05 PM[DATE]" at bounding box center [613, 46] width 1066 height 73
click at [194, 90] on div "Closed" at bounding box center [189, 87] width 33 height 12
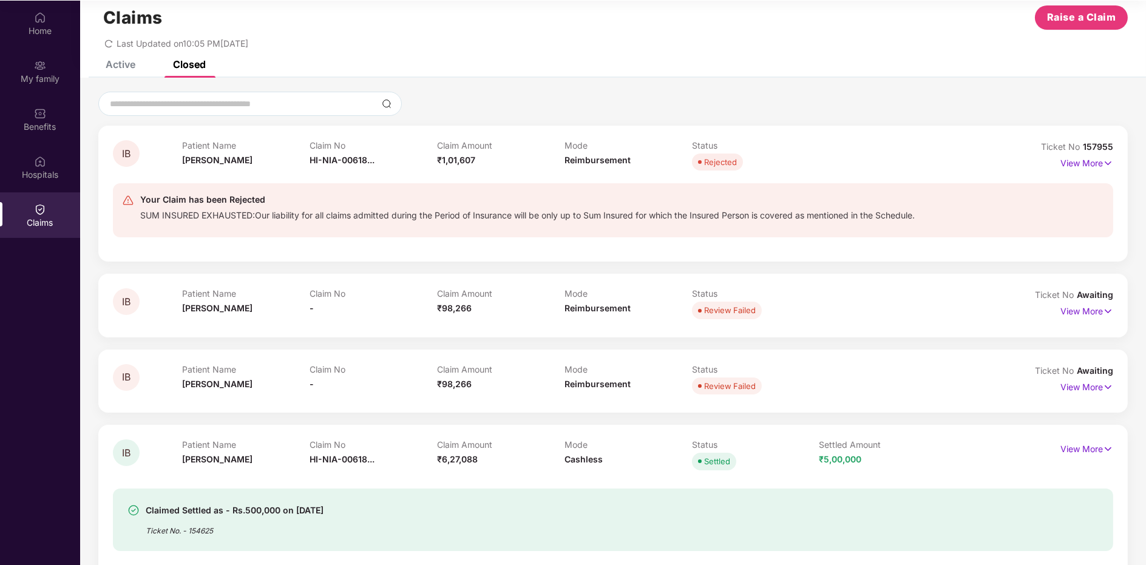
scroll to position [19, 0]
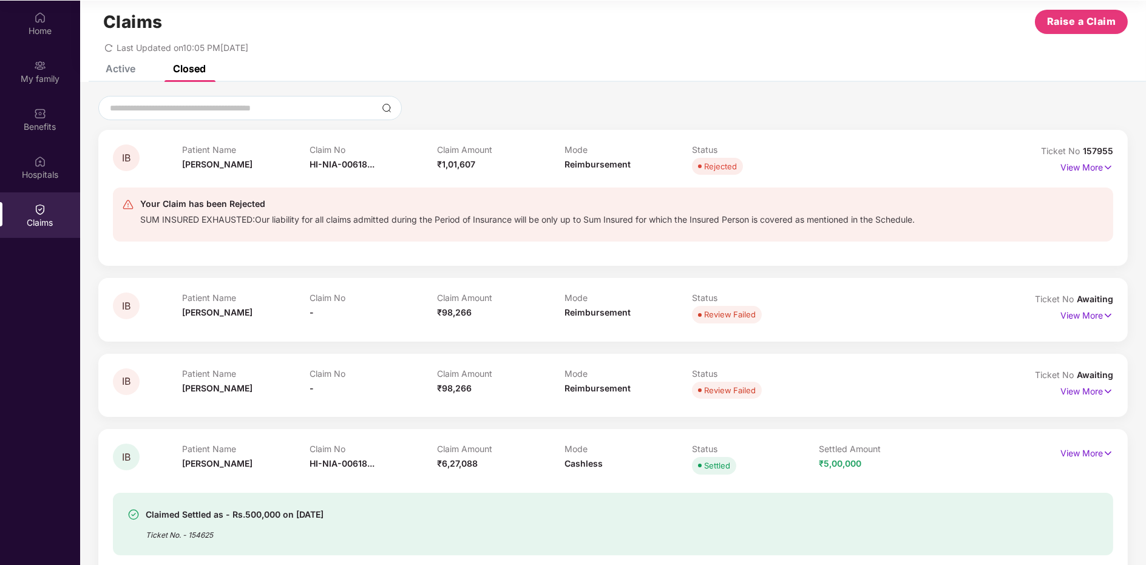
click at [1104, 175] on div "View More" at bounding box center [1086, 167] width 53 height 19
click at [1103, 168] on img at bounding box center [1108, 167] width 10 height 13
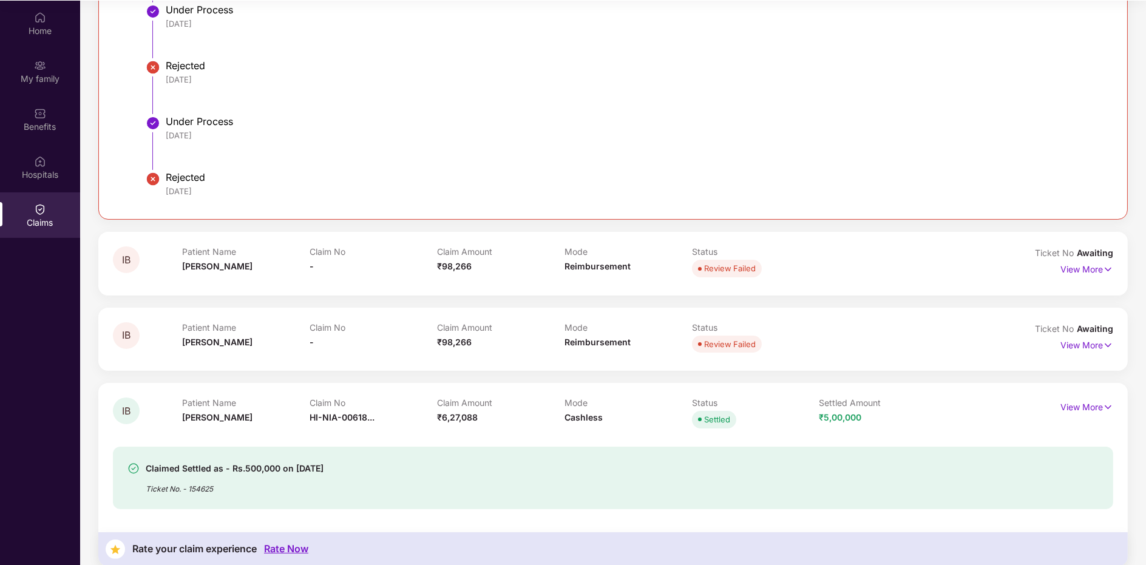
scroll to position [601, 0]
